Goal: Task Accomplishment & Management: Use online tool/utility

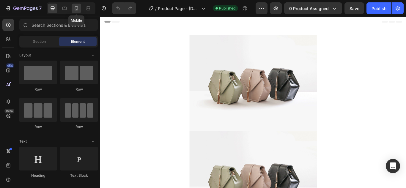
click at [73, 7] on div at bounding box center [77, 9] width 10 height 10
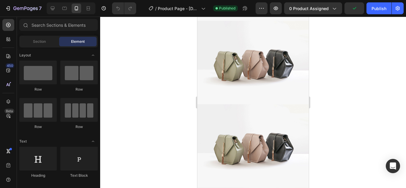
scroll to position [263, 0]
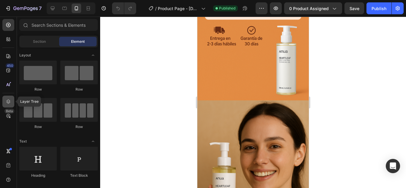
click at [8, 100] on icon at bounding box center [8, 102] width 6 height 6
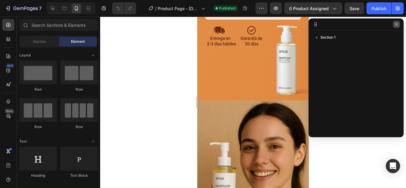
click at [399, 24] on icon "button" at bounding box center [396, 24] width 5 height 5
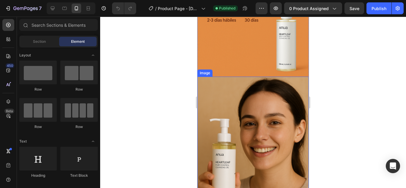
scroll to position [286, 0]
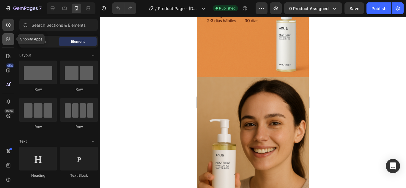
click at [7, 40] on icon at bounding box center [8, 41] width 2 height 2
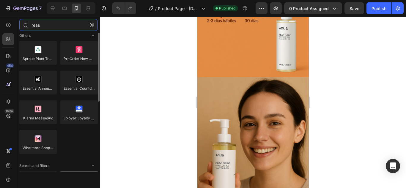
scroll to position [0, 0]
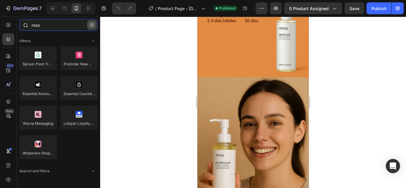
type input "reas"
click at [92, 28] on button "button" at bounding box center [92, 25] width 10 height 10
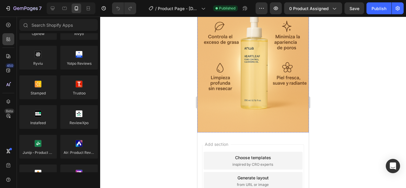
scroll to position [916, 0]
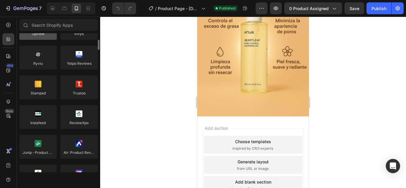
click at [47, 36] on div at bounding box center [37, 28] width 37 height 24
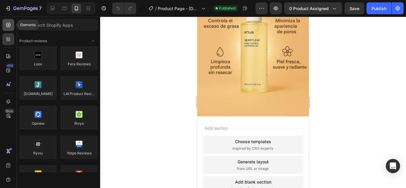
click at [11, 27] on icon at bounding box center [8, 25] width 6 height 6
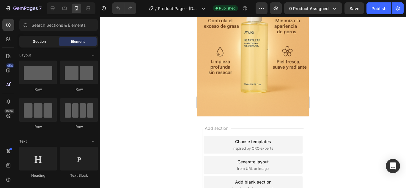
click at [38, 41] on span "Section" at bounding box center [39, 41] width 13 height 5
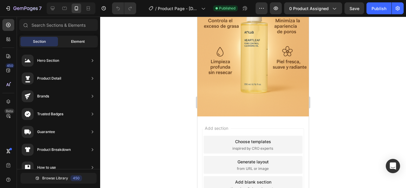
click at [70, 39] on div "Element" at bounding box center [77, 42] width 37 height 10
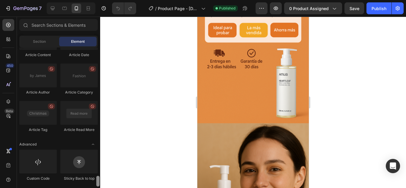
scroll to position [240, 0]
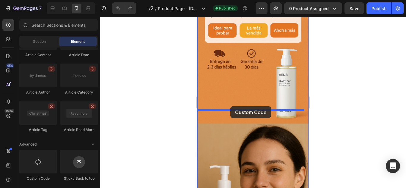
drag, startPoint x: 229, startPoint y: 169, endPoint x: 230, endPoint y: 106, distance: 63.0
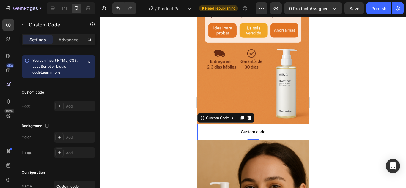
click at [216, 128] on span "Custom code" at bounding box center [252, 131] width 111 height 7
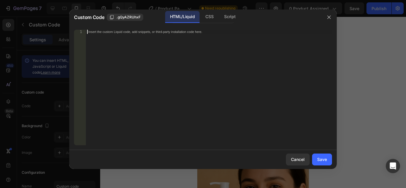
click at [181, 63] on div "Insert the custom Liquid code, add snippets, or third-party installation code h…" at bounding box center [209, 92] width 246 height 124
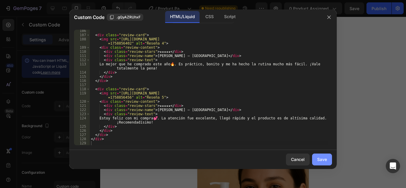
click at [323, 156] on button "Save" at bounding box center [322, 160] width 20 height 12
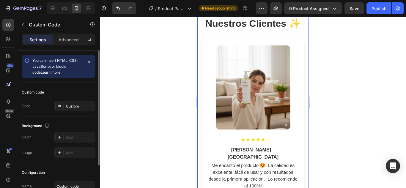
scroll to position [376, 0]
click at [88, 63] on icon "button" at bounding box center [89, 62] width 2 height 2
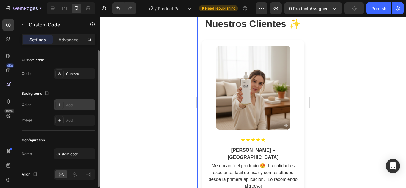
scroll to position [20, 0]
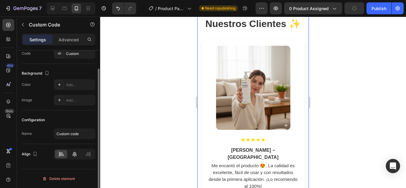
click at [78, 150] on div at bounding box center [74, 154] width 12 height 8
click at [86, 153] on icon at bounding box center [88, 154] width 6 height 6
click at [64, 154] on div at bounding box center [61, 154] width 12 height 8
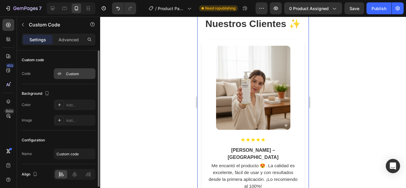
click at [79, 78] on div "Custom" at bounding box center [75, 73] width 42 height 11
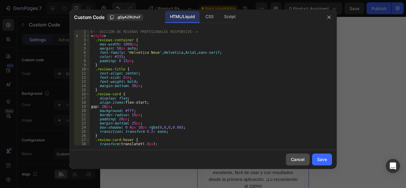
click at [301, 156] on button "Cancel" at bounding box center [298, 160] width 24 height 12
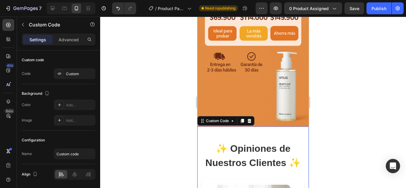
scroll to position [236, 0]
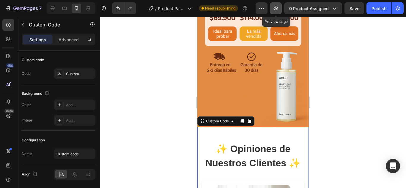
click at [274, 3] on button "button" at bounding box center [276, 8] width 12 height 12
click at [78, 43] on p "Advanced" at bounding box center [69, 40] width 20 height 6
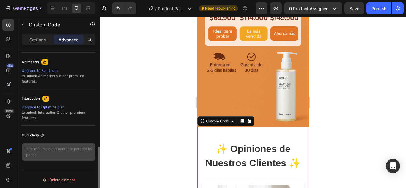
scroll to position [258, 0]
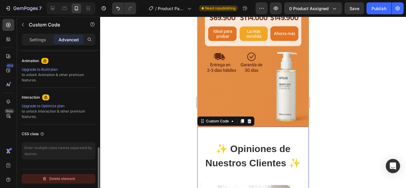
click at [62, 180] on div "Delete element" at bounding box center [58, 178] width 33 height 7
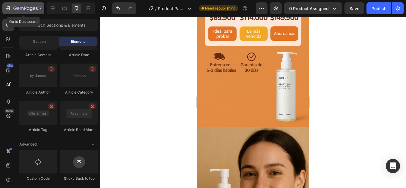
click at [7, 6] on icon "button" at bounding box center [8, 8] width 6 height 6
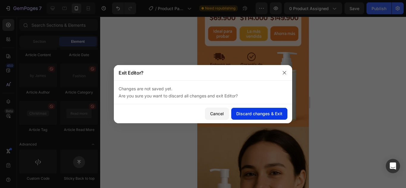
click at [266, 116] on div "Discard changes & Exit" at bounding box center [259, 114] width 46 height 6
